Goal: Task Accomplishment & Management: Manage account settings

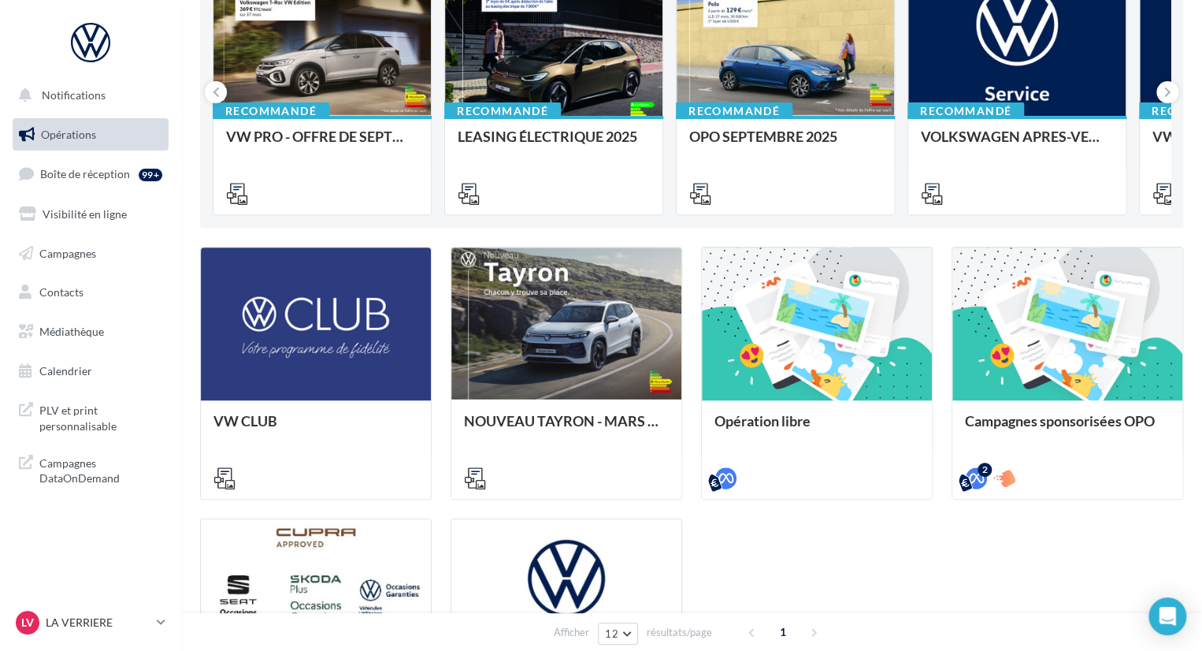
scroll to position [236, 0]
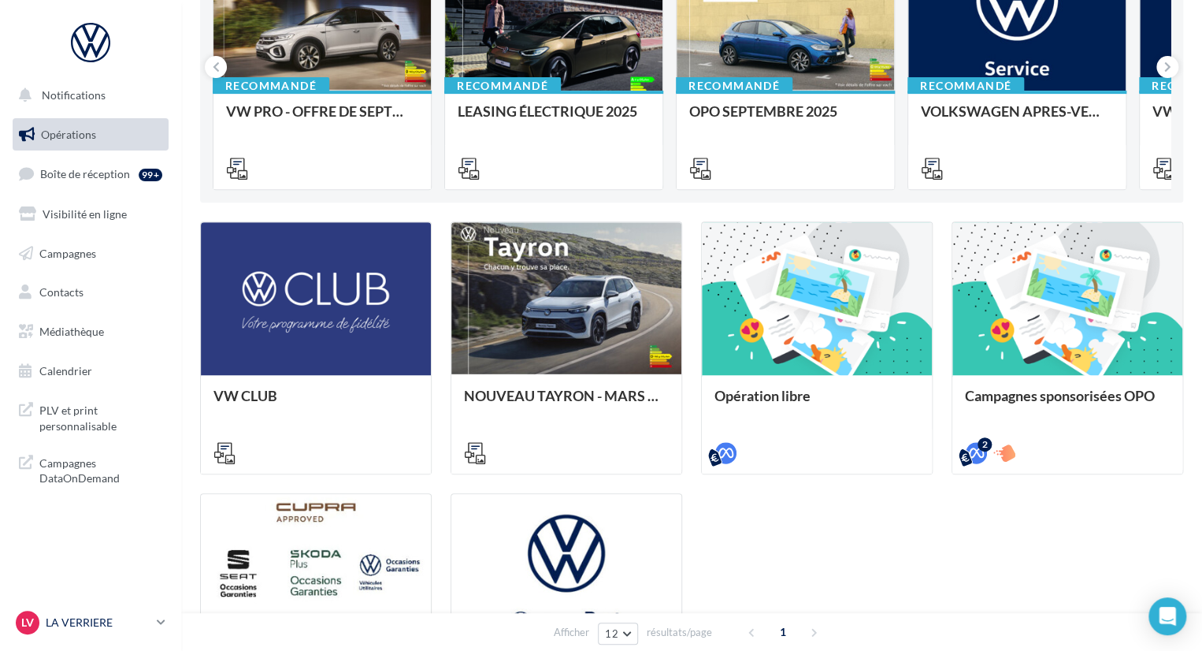
click at [155, 623] on link "LV LA VERRIERE vw-mafr-78320" at bounding box center [91, 622] width 156 height 30
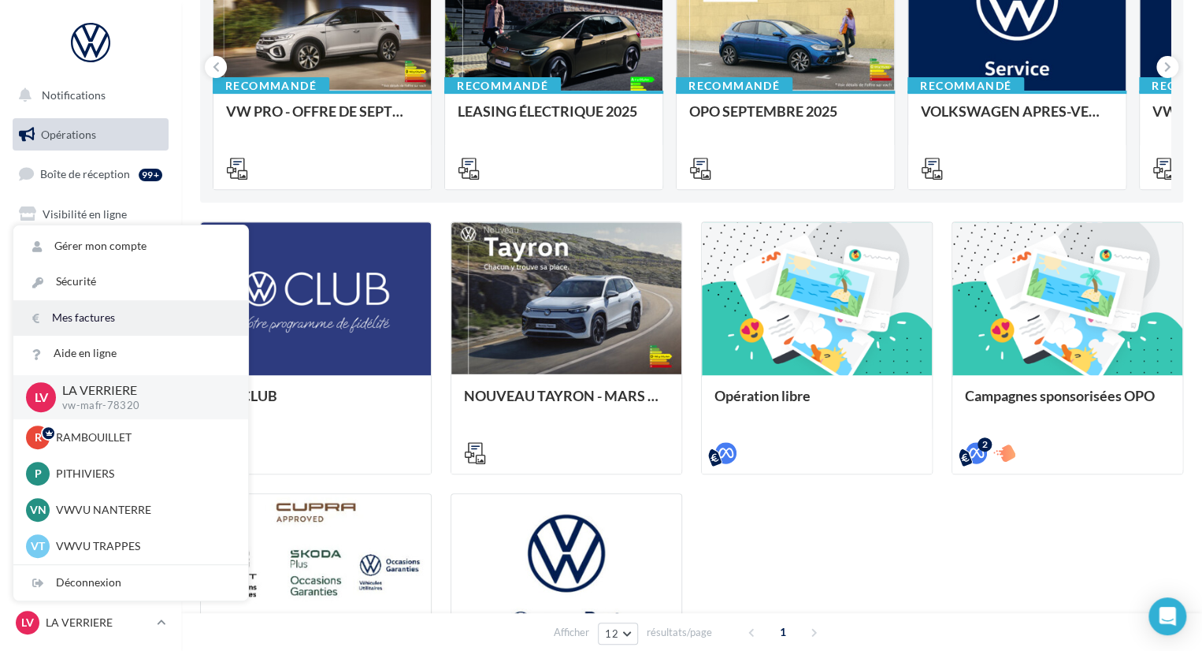
click at [102, 316] on link "Mes factures" at bounding box center [130, 317] width 235 height 35
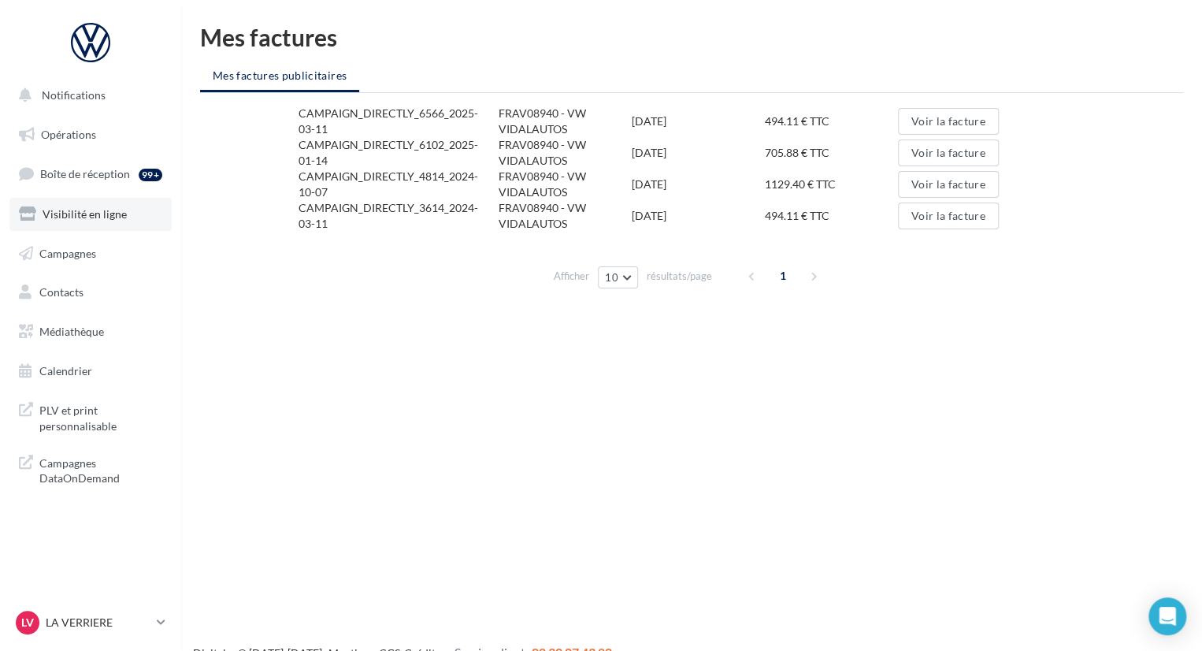
click at [84, 215] on span "Visibilité en ligne" at bounding box center [85, 213] width 84 height 13
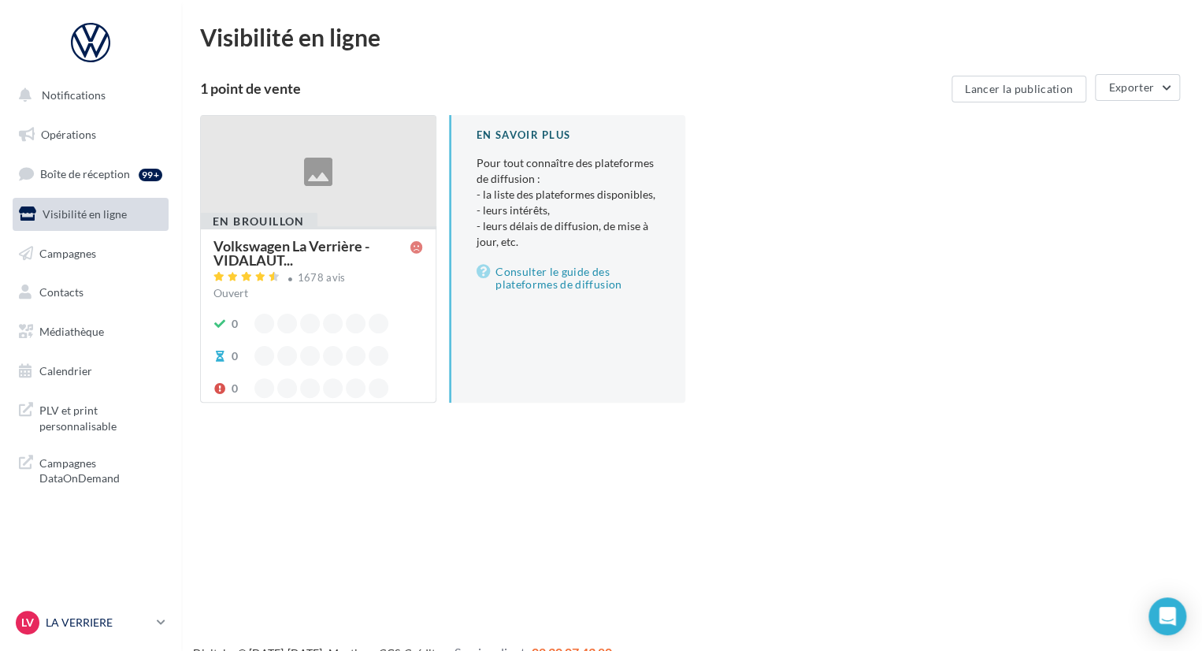
click at [160, 626] on icon at bounding box center [161, 621] width 9 height 13
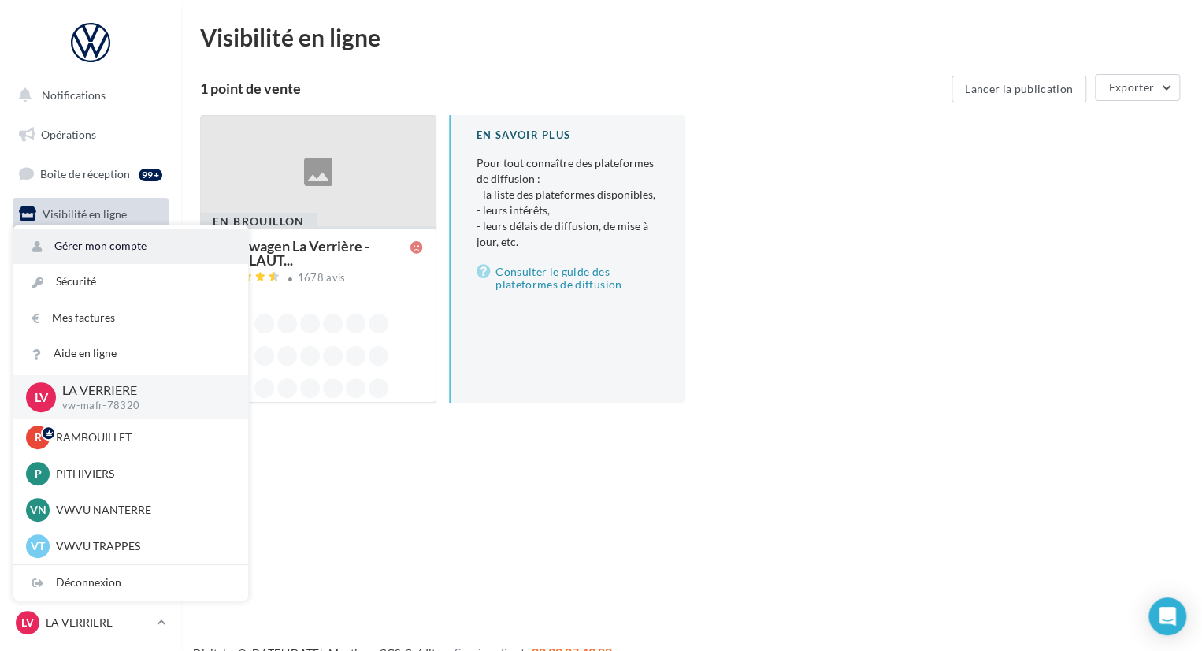
click at [91, 252] on link "Gérer mon compte" at bounding box center [130, 245] width 235 height 35
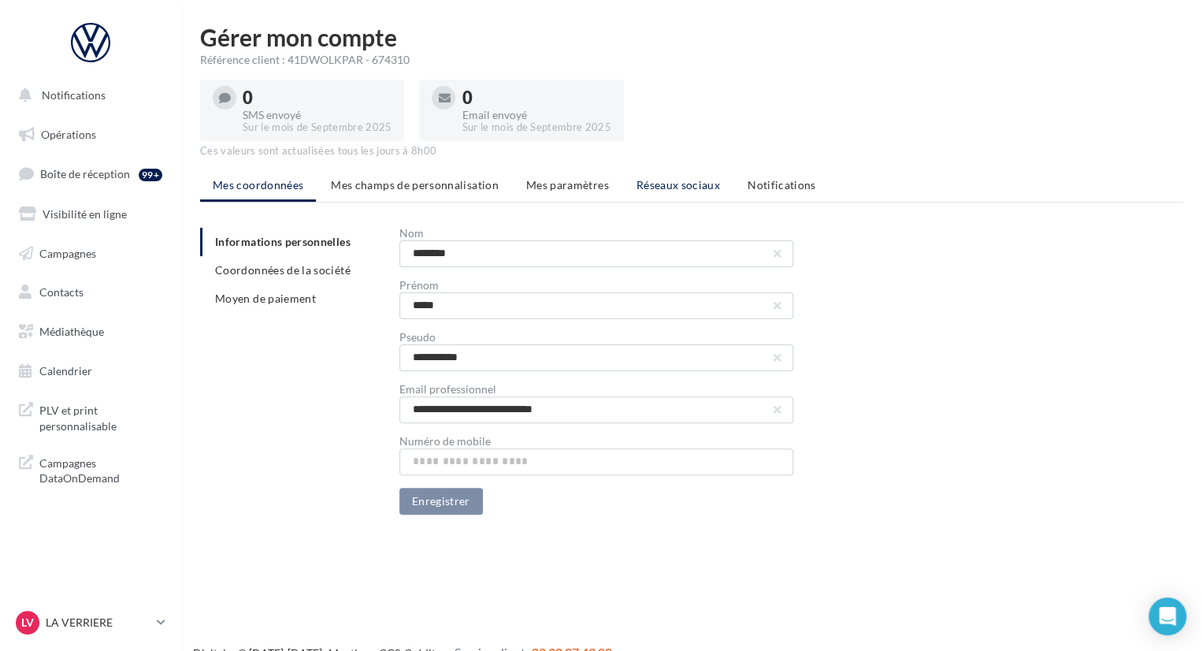
click at [663, 188] on span "Réseaux sociaux" at bounding box center [679, 184] width 84 height 13
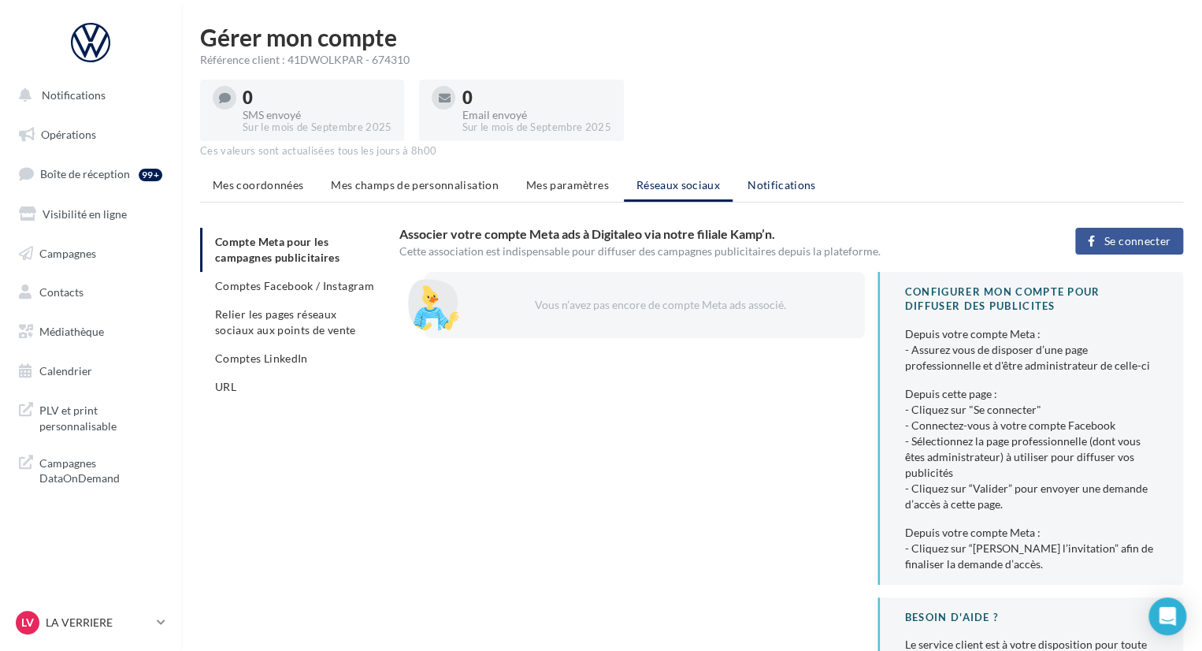
click at [789, 183] on span "Notifications" at bounding box center [782, 184] width 69 height 13
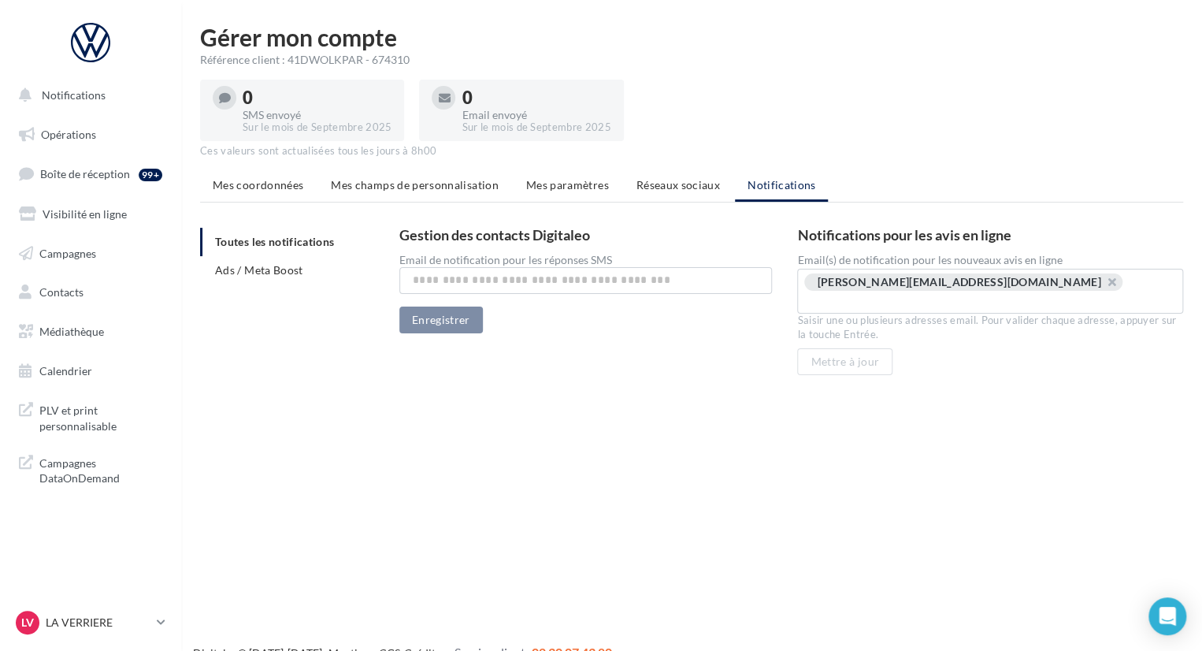
click at [241, 181] on span "Mes coordonnées" at bounding box center [258, 184] width 91 height 13
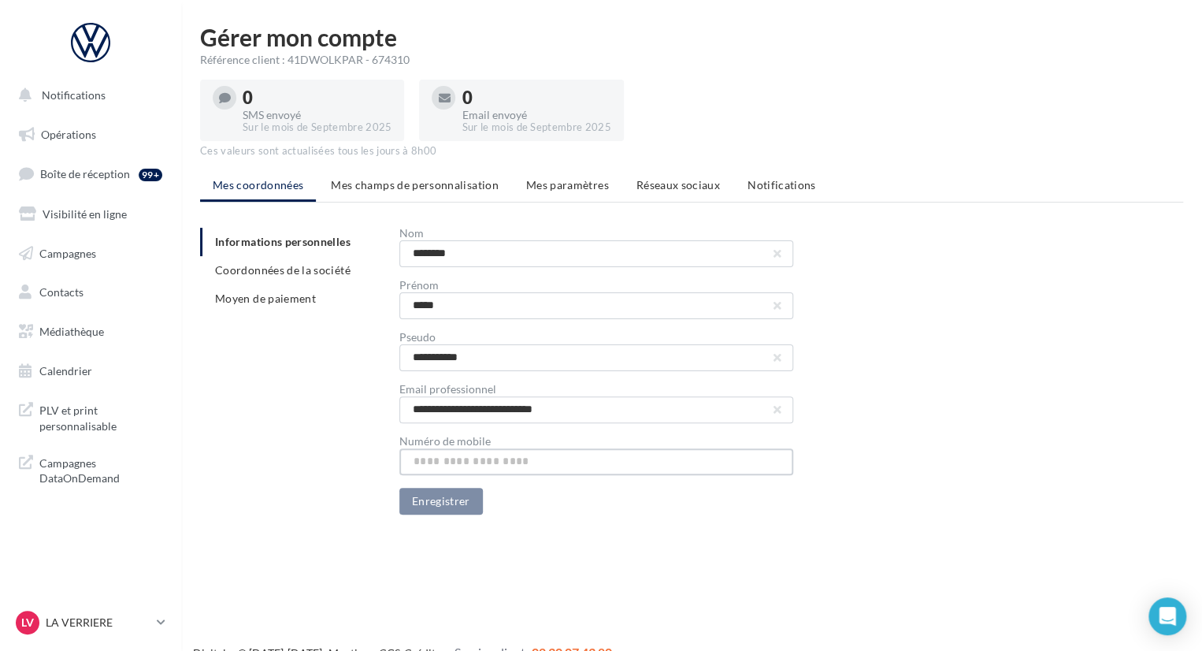
click at [452, 461] on input "text" at bounding box center [596, 461] width 394 height 27
